Goal: Task Accomplishment & Management: Use online tool/utility

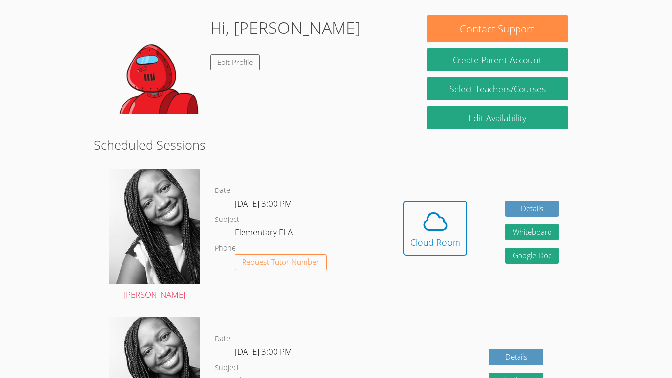
scroll to position [145, 0]
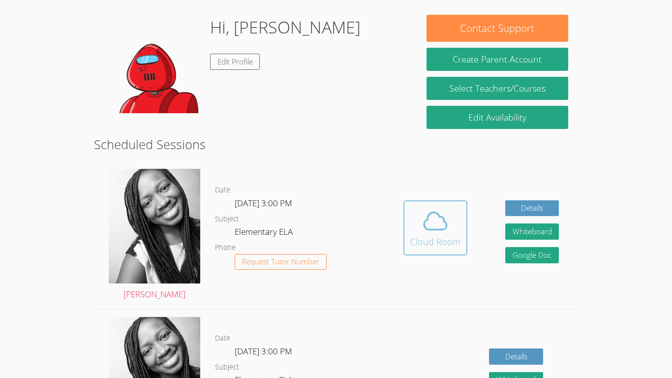
click at [450, 229] on span at bounding box center [435, 221] width 50 height 28
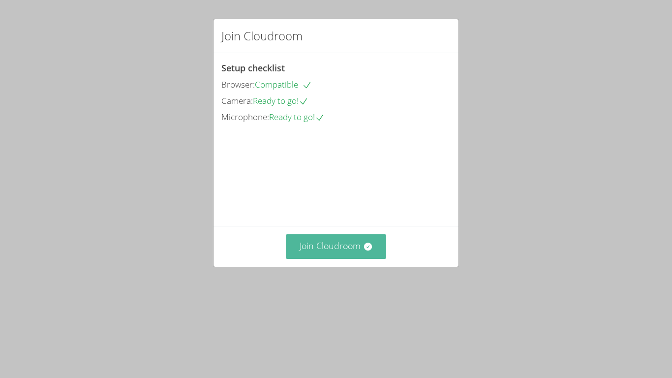
click at [344, 258] on button "Join Cloudroom" at bounding box center [336, 246] width 101 height 24
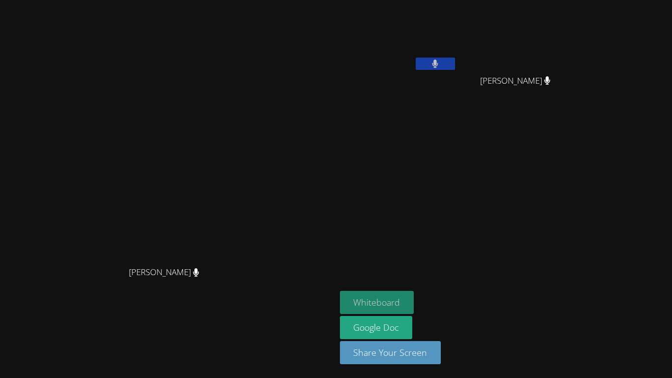
click at [414, 303] on button "Whiteboard" at bounding box center [377, 302] width 74 height 23
click at [414, 296] on button "Whiteboard" at bounding box center [377, 302] width 74 height 23
click at [414, 301] on button "Whiteboard" at bounding box center [377, 302] width 74 height 23
click at [414, 306] on button "Whiteboard" at bounding box center [377, 302] width 74 height 23
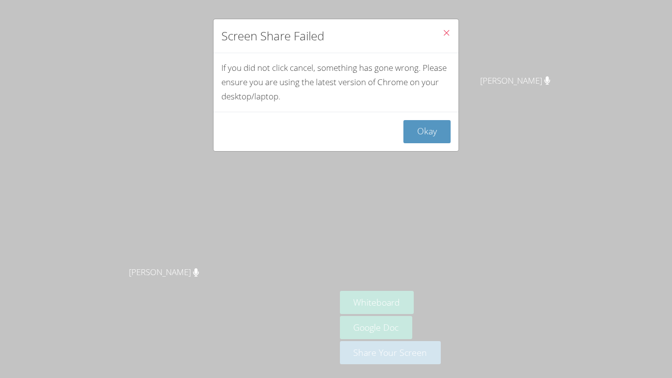
click at [450, 32] on button "Close" at bounding box center [446, 34] width 24 height 30
click at [444, 31] on icon "Close" at bounding box center [446, 33] width 8 height 8
click at [447, 33] on icon "Close" at bounding box center [446, 33] width 8 height 8
click at [421, 135] on button "Okay" at bounding box center [426, 131] width 47 height 23
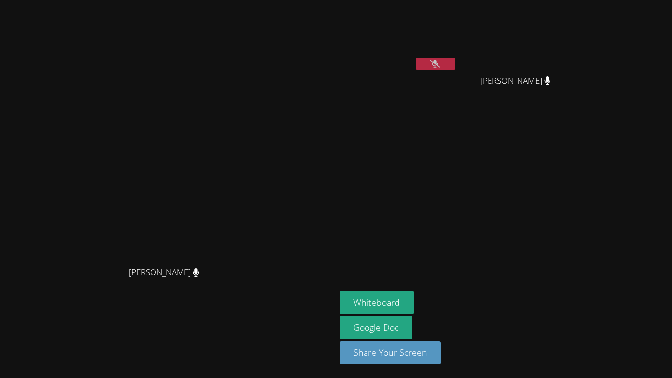
click at [421, 135] on aside "[PERSON_NAME] [PERSON_NAME] To [PERSON_NAME] To Whiteboard Google Doc Share You…" at bounding box center [459, 189] width 246 height 378
